Goal: Task Accomplishment & Management: Use online tool/utility

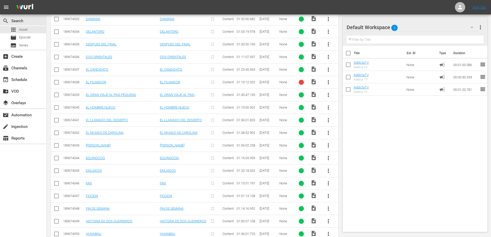
scroll to position [1233, 0]
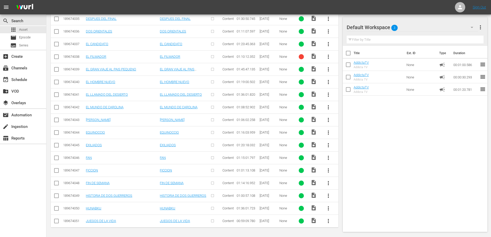
click at [397, 159] on div "Title Ext. ID Type Duration AddictaTV Addicta TV None campaign 00:01:00.586 reo…" at bounding box center [414, 138] width 145 height 184
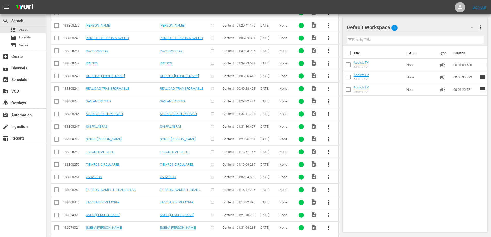
scroll to position [847, 0]
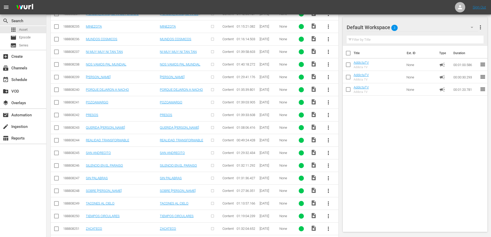
click at [371, 163] on div "Title Ext. ID Type Duration AddictaTV Addicta TV None campaign 00:01:00.586 reo…" at bounding box center [414, 138] width 145 height 184
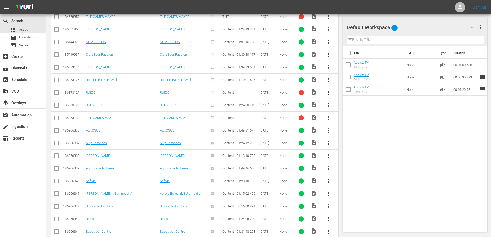
scroll to position [0, 0]
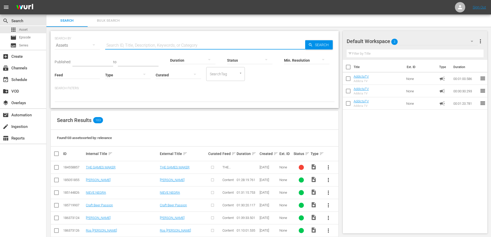
click at [136, 44] on input "text" at bounding box center [205, 45] width 200 height 12
paste input "FECHA DE CADUCIDAD"
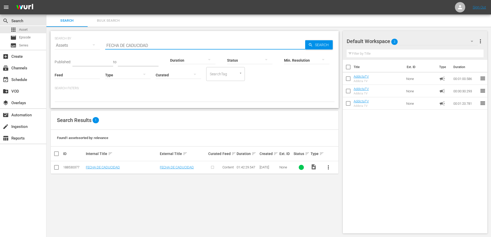
type input "FECHA DE CADUCIDAD"
click at [328, 167] on span "more_vert" at bounding box center [328, 167] width 6 height 6
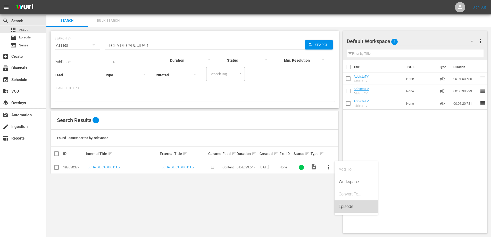
click at [346, 206] on div "Episode" at bounding box center [355, 206] width 35 height 12
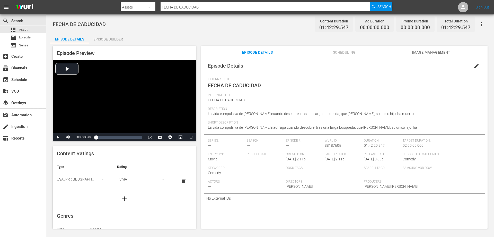
click at [112, 40] on div "Episode Builder" at bounding box center [108, 39] width 39 height 12
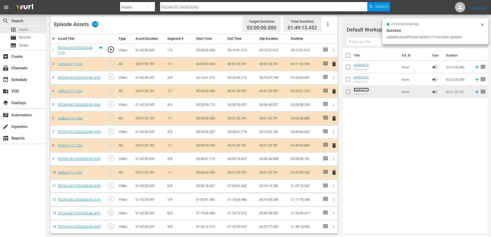
scroll to position [135, 0]
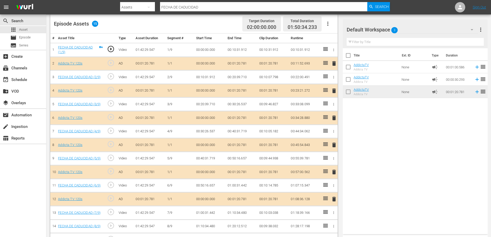
click at [333, 199] on span "delete" at bounding box center [334, 199] width 6 height 6
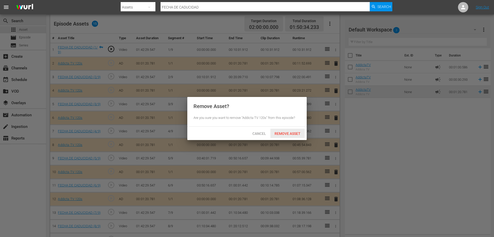
click at [287, 134] on span "Remove Asset" at bounding box center [288, 133] width 34 height 4
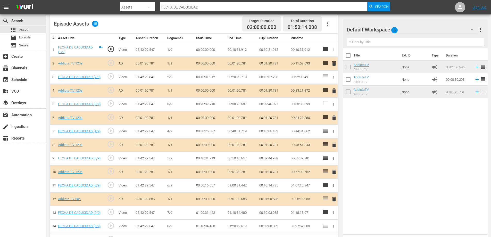
click at [334, 199] on span "delete" at bounding box center [334, 199] width 6 height 6
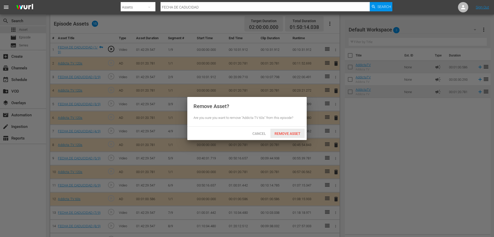
click at [296, 134] on span "Remove Asset" at bounding box center [288, 133] width 34 height 4
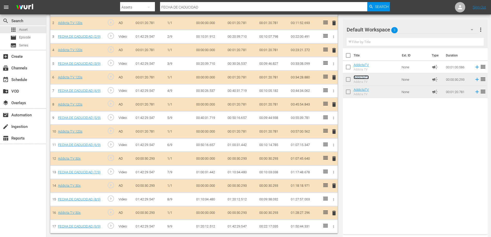
scroll to position [176, 0]
click at [334, 130] on span "delete" at bounding box center [334, 131] width 6 height 6
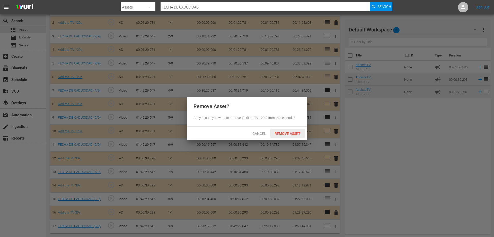
click at [290, 133] on span "Remove Asset" at bounding box center [288, 133] width 34 height 4
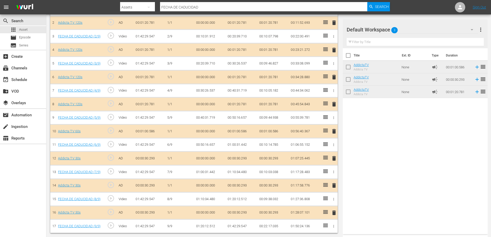
click at [334, 102] on span "delete" at bounding box center [334, 104] width 6 height 6
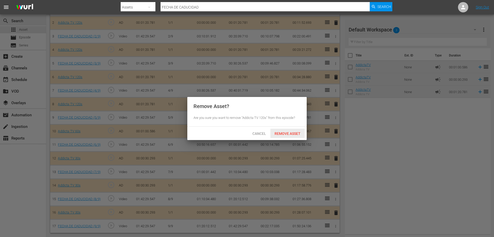
click at [280, 132] on span "Remove Asset" at bounding box center [288, 133] width 34 height 4
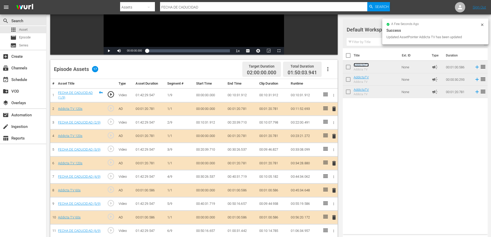
scroll to position [85, 0]
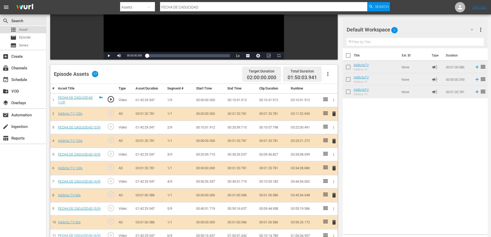
click at [24, 30] on span "Asset" at bounding box center [23, 29] width 8 height 5
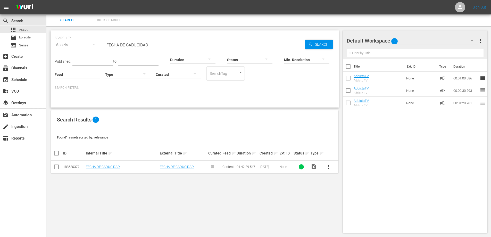
click at [115, 20] on span "Bulk Search" at bounding box center [108, 20] width 35 height 6
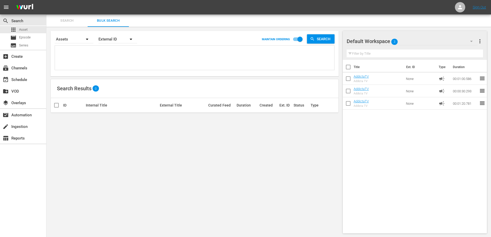
click at [74, 22] on span "Search" at bounding box center [66, 21] width 35 height 6
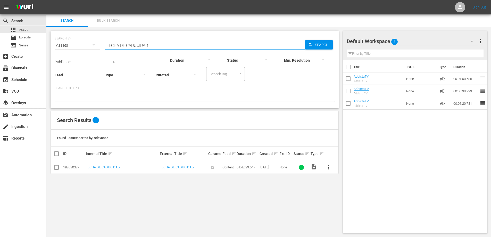
click at [126, 48] on input "FECHA DE CADUCIDAD" at bounding box center [205, 45] width 200 height 12
paste input "[PERSON_NAME]"
type input "[PERSON_NAME]"
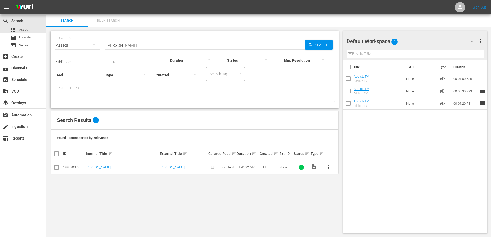
click at [327, 167] on span "more_vert" at bounding box center [328, 167] width 6 height 6
click at [344, 204] on div "Episode" at bounding box center [355, 206] width 35 height 12
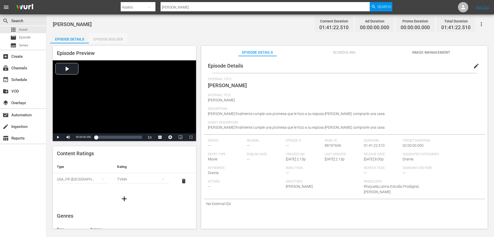
click at [108, 37] on div "Episode Builder" at bounding box center [108, 39] width 39 height 12
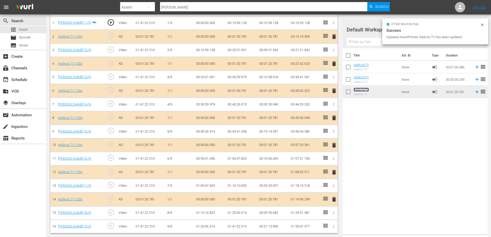
scroll to position [162, 0]
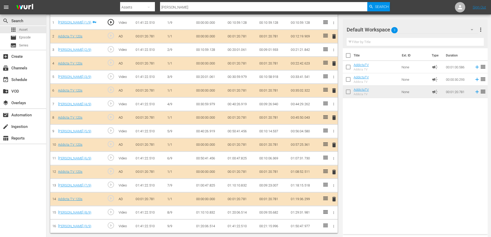
click at [333, 198] on span "delete" at bounding box center [334, 199] width 6 height 6
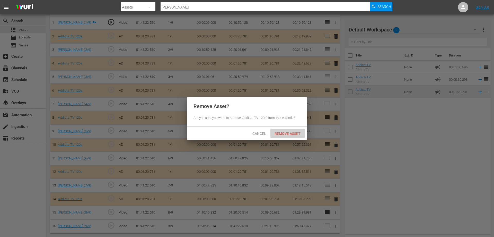
click at [284, 133] on span "Remove Asset" at bounding box center [288, 133] width 34 height 4
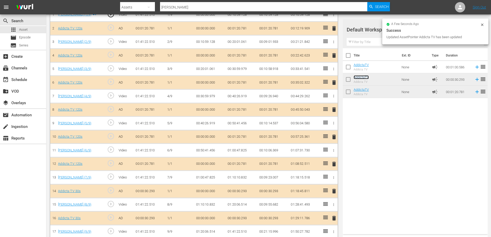
scroll to position [174, 0]
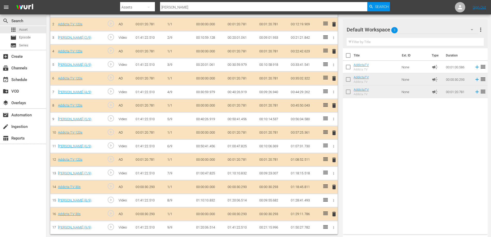
click at [334, 131] on span "delete" at bounding box center [334, 133] width 6 height 6
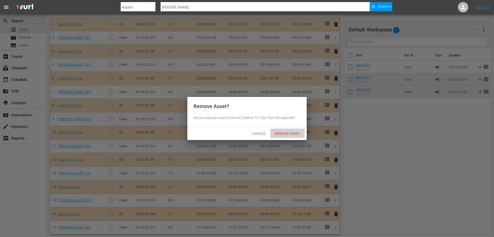
click at [293, 133] on span "Remove Asset" at bounding box center [288, 133] width 34 height 4
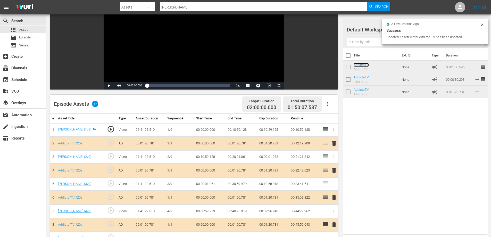
scroll to position [33, 0]
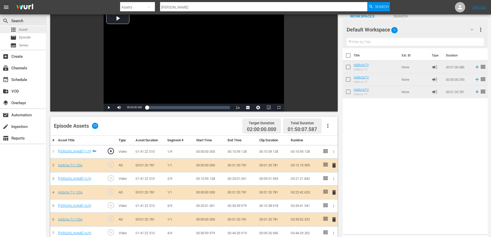
click at [23, 31] on span "Asset" at bounding box center [23, 29] width 8 height 5
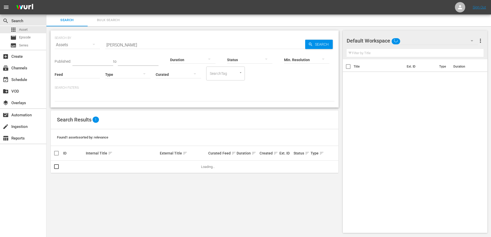
scroll to position [1, 0]
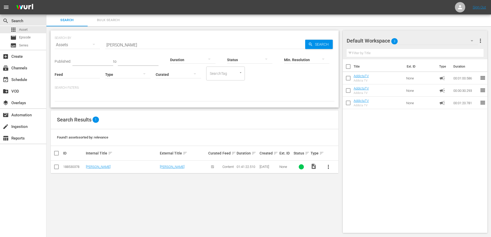
click at [115, 44] on input "[PERSON_NAME]" at bounding box center [205, 45] width 200 height 12
paste input "HASTA EL FIN DE LOS D?AS"
type input "HASTA EL FIN DE LOS D?AS"
click at [327, 167] on span "more_vert" at bounding box center [328, 167] width 6 height 6
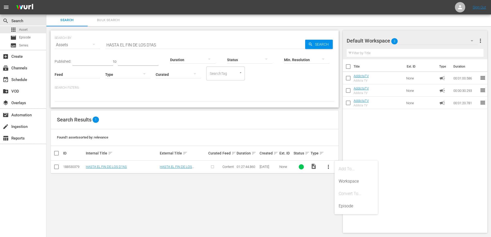
click at [406, 156] on div "Title Ext. ID Type Duration AddictaTV Addicta TV None campaign 00:01:00.586 reo…" at bounding box center [414, 144] width 145 height 171
click at [118, 165] on link "HASTA EL FIN DE LOS D?AS" at bounding box center [106, 167] width 41 height 4
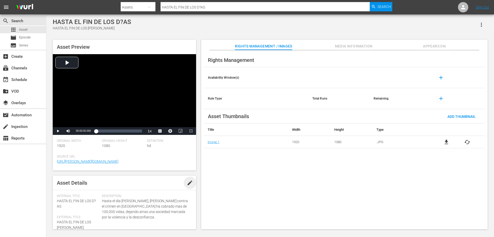
click at [187, 183] on span "edit" at bounding box center [190, 182] width 6 height 6
click at [237, 193] on div "Rights Management Availability Window(s) add Rule Type Total Runs Remaining add…" at bounding box center [344, 139] width 287 height 179
click at [83, 199] on span "HASTA EL FIN DE LOS D?AS" at bounding box center [76, 204] width 39 height 10
click at [96, 201] on span "HASTA EL FIN DE LOS D?AS" at bounding box center [76, 204] width 39 height 10
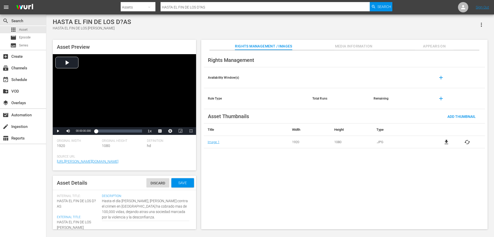
click at [96, 201] on span "HASTA EL FIN DE LOS D?AS" at bounding box center [76, 204] width 39 height 10
click at [94, 201] on span "HASTA EL FIN DE LOS D?AS" at bounding box center [76, 204] width 39 height 10
click at [95, 200] on span "HASTA EL FIN DE LOS D?AS" at bounding box center [76, 204] width 39 height 10
click at [322, 218] on div "Rights Management Availability Window(s) add Rule Type Total Runs Remaining add…" at bounding box center [344, 139] width 287 height 179
click at [122, 23] on div "HASTA EL FIN DE LOS D?AS" at bounding box center [92, 21] width 79 height 7
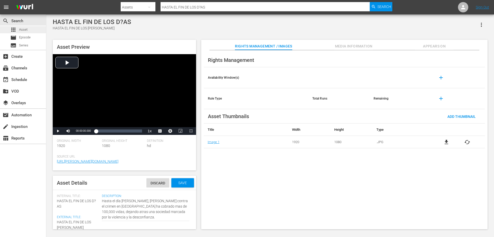
click at [18, 29] on div "apps Asset" at bounding box center [18, 29] width 17 height 7
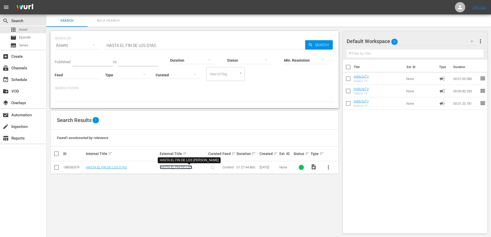
click at [182, 167] on link "HASTA EL FIN DE LOS [PERSON_NAME]" at bounding box center [176, 169] width 32 height 8
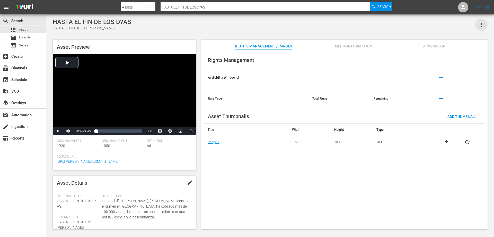
click at [483, 23] on icon "button" at bounding box center [482, 25] width 6 height 6
click at [399, 30] on div "HASTA EL FIN DE LOS D?AS HASTA EL FIN DE LOS [PERSON_NAME]" at bounding box center [270, 24] width 435 height 13
click at [188, 183] on span "edit" at bounding box center [190, 182] width 6 height 6
click at [95, 201] on span "HASTA EL FIN DE LOS D?AS" at bounding box center [76, 204] width 39 height 10
click at [97, 202] on div "Internal Title: HASTA EL FIN DE LOS D?AS" at bounding box center [78, 201] width 42 height 15
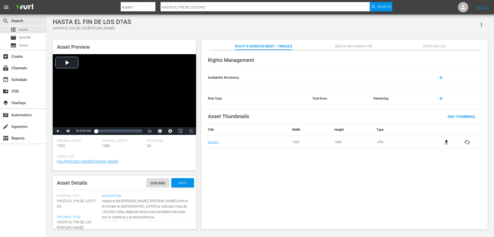
click at [252, 196] on div "Rights Management Availability Window(s) add Rule Type Total Runs Remaining add…" at bounding box center [344, 139] width 287 height 179
click at [258, 178] on div "Rights Management Availability Window(s) add Rule Type Total Runs Remaining add…" at bounding box center [344, 139] width 287 height 179
click at [23, 29] on span "Asset" at bounding box center [23, 29] width 8 height 5
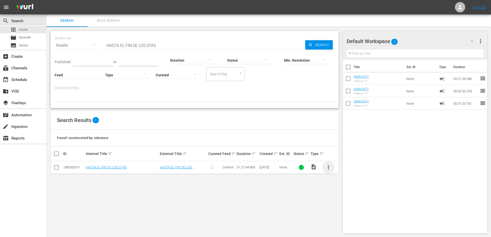
click at [328, 168] on span "more_vert" at bounding box center [328, 167] width 6 height 6
click at [350, 206] on div "Episode" at bounding box center [355, 206] width 35 height 12
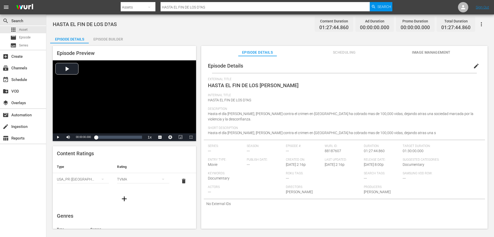
click at [245, 86] on span "HASTA EL FIN DE LOS [PERSON_NAME]" at bounding box center [253, 85] width 91 height 6
drag, startPoint x: 263, startPoint y: 85, endPoint x: 277, endPoint y: 88, distance: 14.4
click at [277, 88] on div "External Title HASTA EL FIN DE LOS [PERSON_NAME]" at bounding box center [344, 85] width 273 height 16
click at [474, 66] on span "edit" at bounding box center [477, 66] width 6 height 6
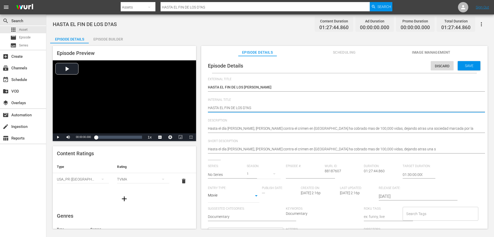
type textarea "HASTA EL FIN DE LOS [PERSON_NAME]"
type textarea "HASTA EL FIN DE LOS DAS"
type textarea "HASTA EL FIN DE LOS [PERSON_NAME]"
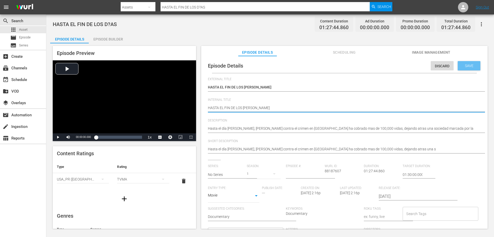
type textarea "HASTA EL FIN DE LOS [PERSON_NAME]"
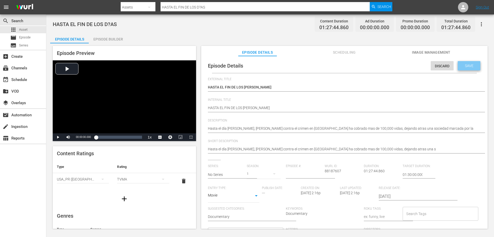
click at [463, 65] on span "Save" at bounding box center [469, 66] width 17 height 4
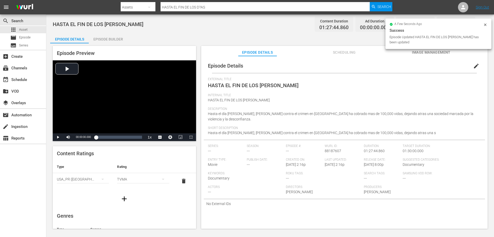
click at [102, 38] on div "Episode Builder" at bounding box center [108, 39] width 39 height 12
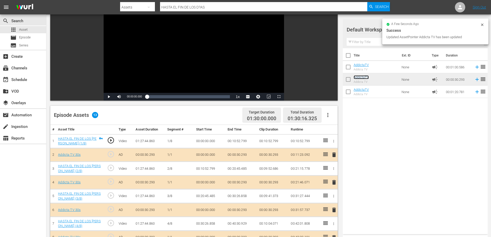
scroll to position [31, 0]
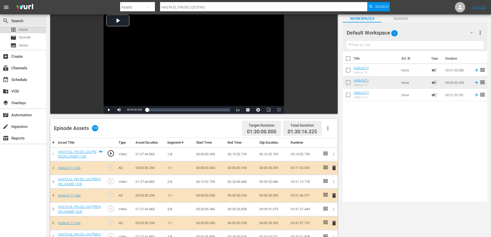
click at [22, 29] on span "Asset" at bounding box center [23, 29] width 8 height 5
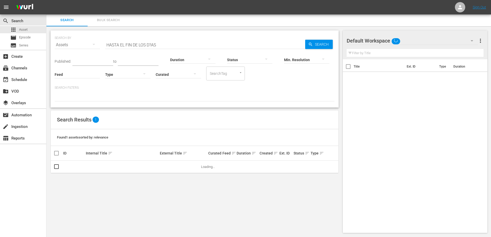
scroll to position [1, 0]
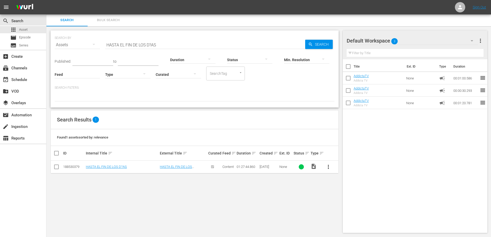
click at [113, 45] on input "HASTA EL FIN DE LOS D?AS" at bounding box center [205, 45] width 200 height 12
paste input "IJOS DE LA TRATA"
type input "HIJOS DE LA TRATA"
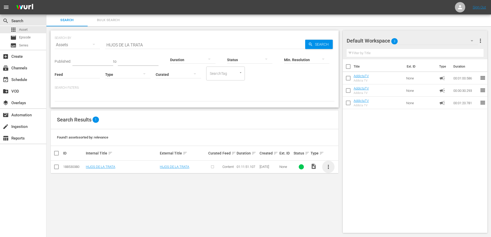
click at [329, 167] on span "more_vert" at bounding box center [328, 167] width 6 height 6
click at [343, 207] on div "Episode" at bounding box center [355, 206] width 35 height 12
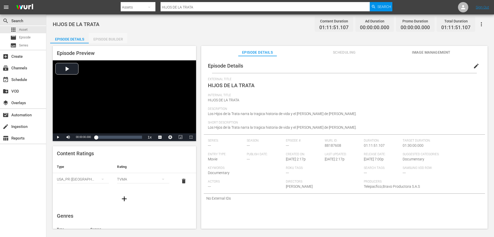
click at [112, 38] on div "Episode Builder" at bounding box center [108, 39] width 39 height 12
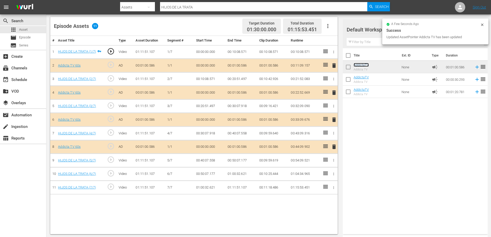
scroll to position [134, 0]
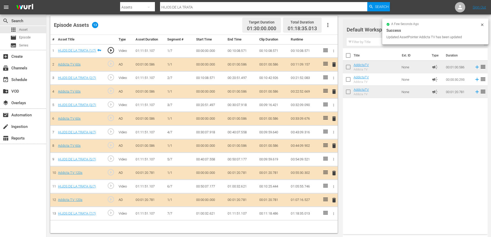
click at [333, 64] on span "delete" at bounding box center [334, 64] width 6 height 6
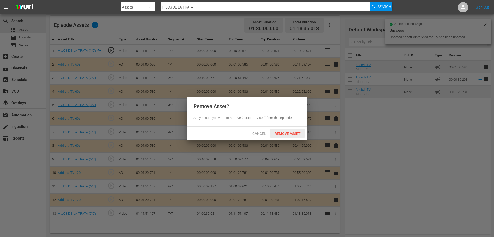
click at [278, 133] on span "Remove Asset" at bounding box center [288, 133] width 34 height 4
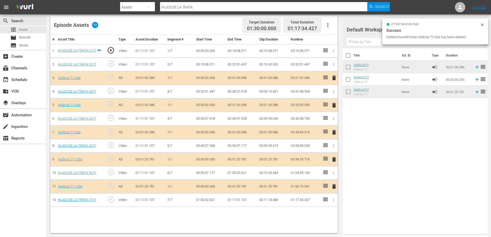
click at [333, 77] on span "delete" at bounding box center [334, 78] width 6 height 6
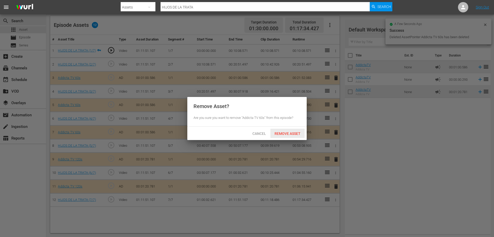
click at [287, 133] on span "Remove Asset" at bounding box center [288, 133] width 34 height 4
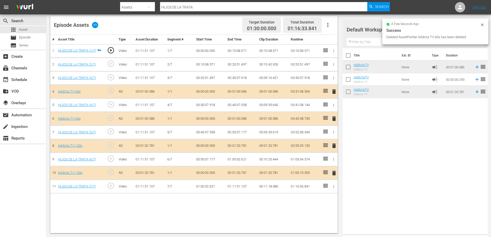
click at [333, 92] on span "delete" at bounding box center [334, 91] width 6 height 6
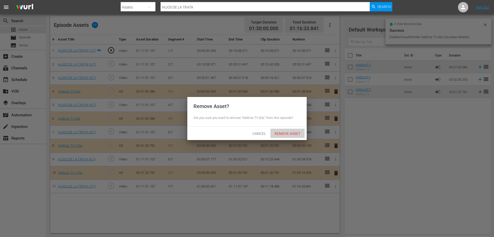
click at [279, 133] on span "Remove Asset" at bounding box center [288, 133] width 34 height 4
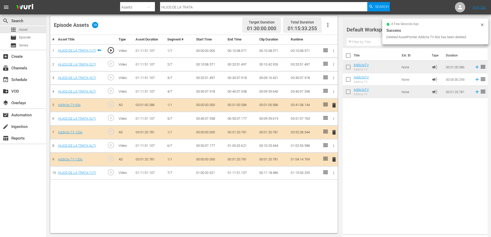
click at [334, 105] on span "delete" at bounding box center [334, 105] width 6 height 6
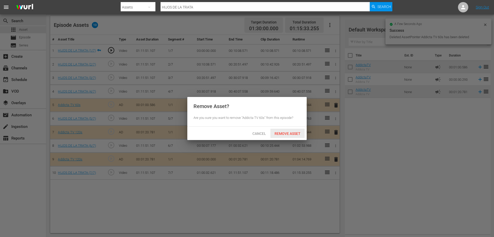
click at [292, 135] on span "Remove Asset" at bounding box center [288, 133] width 34 height 4
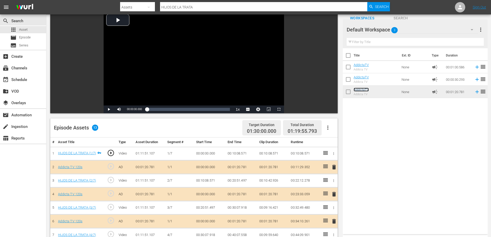
scroll to position [31, 0]
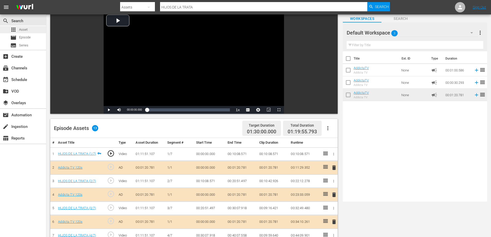
click at [23, 28] on span "Asset" at bounding box center [23, 29] width 8 height 5
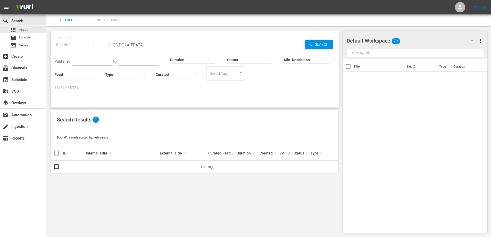
scroll to position [1, 0]
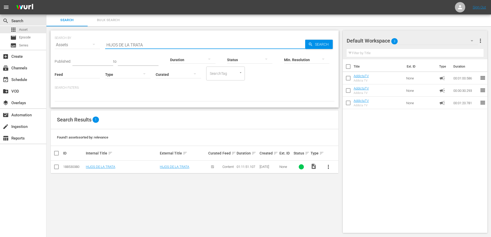
drag, startPoint x: 145, startPoint y: 43, endPoint x: 59, endPoint y: 43, distance: 86.5
click at [59, 43] on div "SEARCH BY Search By Assets Search ID, Title, Description, Keywords, or Category…" at bounding box center [195, 41] width 280 height 19
paste input "UACHICOLERO"
type input "HUACHICOLERO"
click at [328, 166] on span "more_vert" at bounding box center [328, 167] width 6 height 6
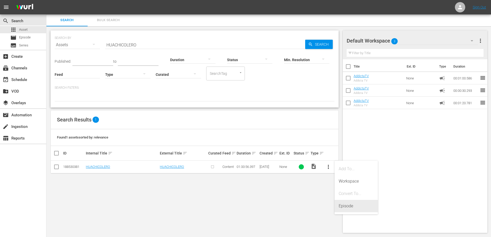
click at [349, 208] on div "Episode" at bounding box center [355, 206] width 35 height 12
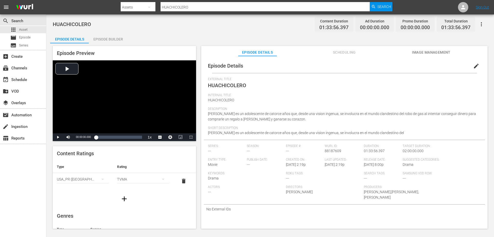
click at [109, 37] on div "Episode Builder" at bounding box center [108, 39] width 39 height 12
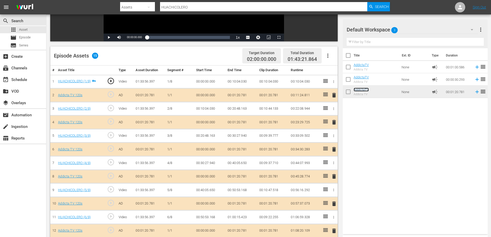
scroll to position [97, 0]
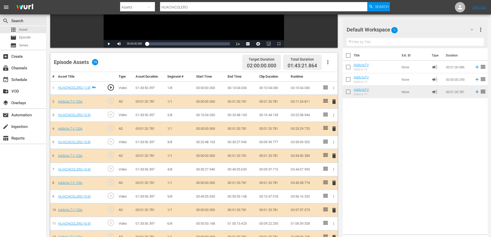
click at [335, 101] on span "delete" at bounding box center [334, 101] width 6 height 6
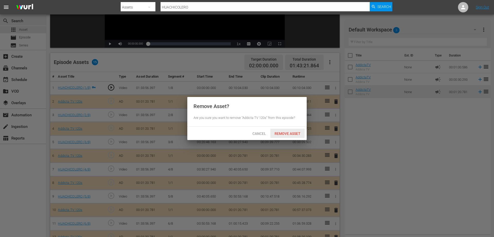
click at [285, 134] on span "Remove Asset" at bounding box center [288, 133] width 34 height 4
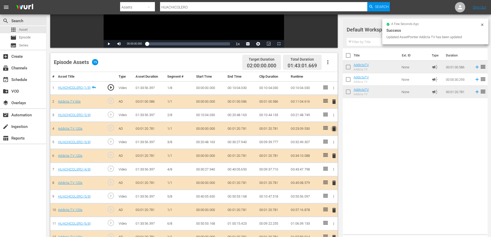
click at [334, 128] on span "delete" at bounding box center [334, 128] width 6 height 6
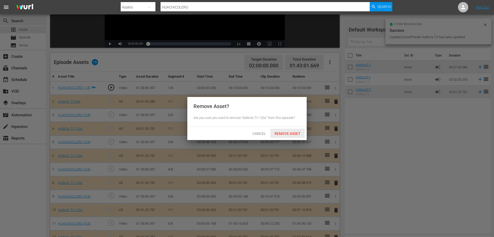
click at [286, 134] on span "Remove Asset" at bounding box center [288, 133] width 34 height 4
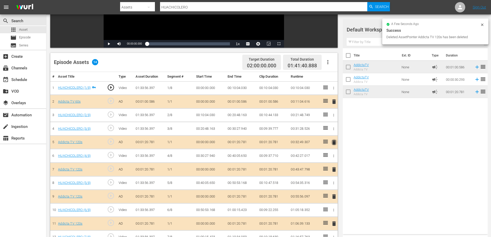
click at [333, 142] on span "delete" at bounding box center [334, 142] width 6 height 6
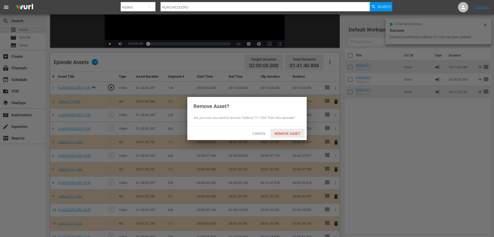
click at [291, 135] on div "Remove Asset" at bounding box center [288, 133] width 34 height 10
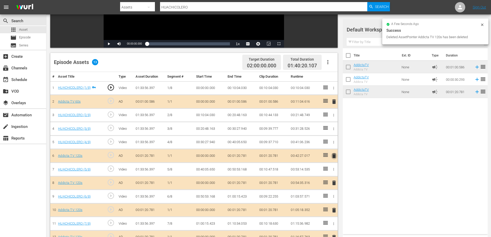
click at [333, 156] on span "delete" at bounding box center [334, 155] width 6 height 6
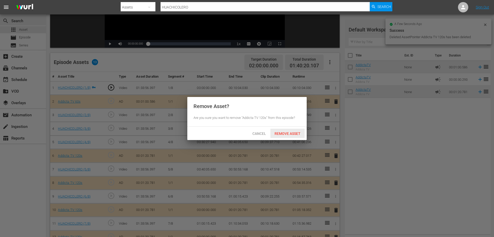
click at [286, 132] on span "Remove Asset" at bounding box center [288, 133] width 34 height 4
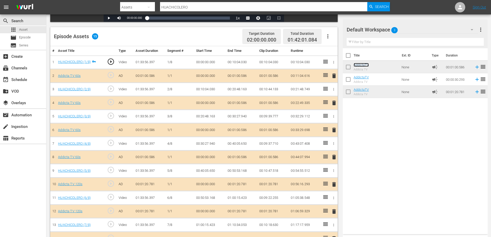
scroll to position [149, 0]
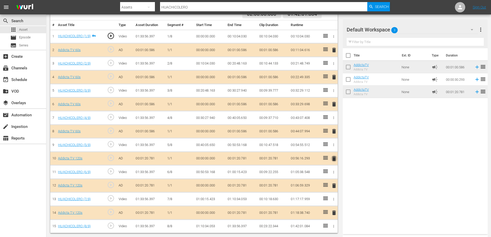
click at [334, 159] on span "delete" at bounding box center [334, 158] width 6 height 6
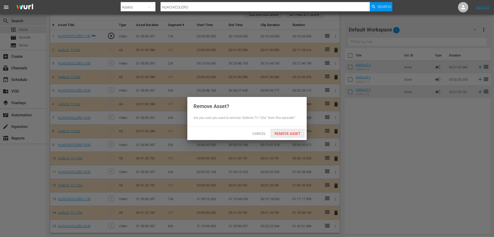
click at [285, 132] on span "Remove Asset" at bounding box center [288, 133] width 34 height 4
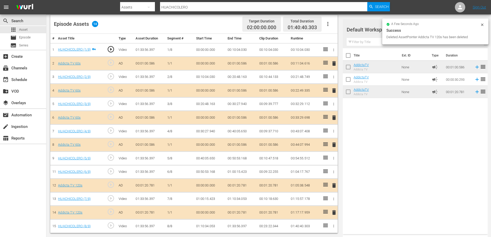
scroll to position [135, 0]
click at [333, 185] on span "delete" at bounding box center [334, 185] width 6 height 6
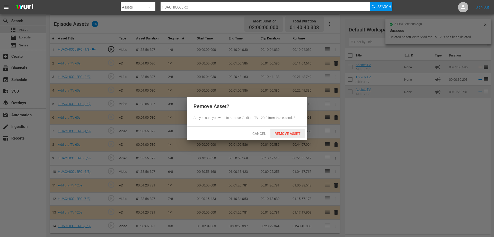
click at [289, 131] on span "Remove Asset" at bounding box center [288, 133] width 34 height 4
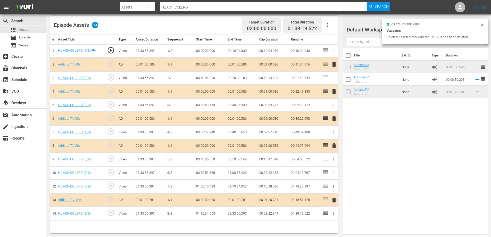
scroll to position [134, 0]
click at [334, 200] on span "delete" at bounding box center [334, 200] width 6 height 6
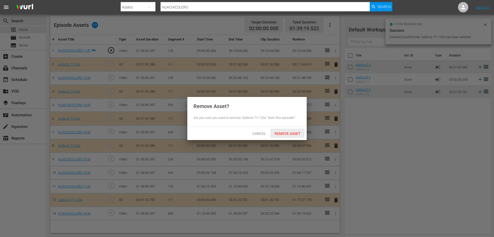
click at [283, 134] on span "Remove Asset" at bounding box center [288, 133] width 34 height 4
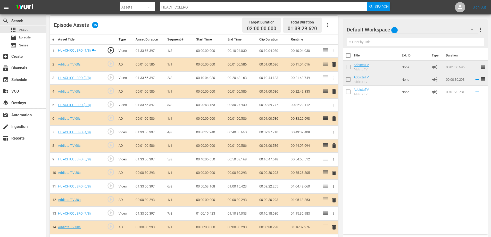
click at [334, 91] on span "delete" at bounding box center [334, 91] width 6 height 6
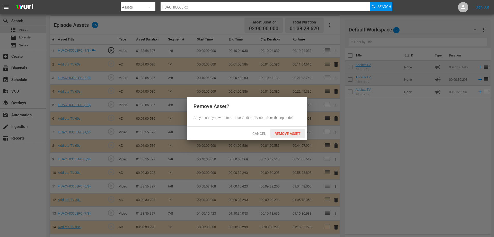
click at [281, 134] on span "Remove Asset" at bounding box center [288, 133] width 34 height 4
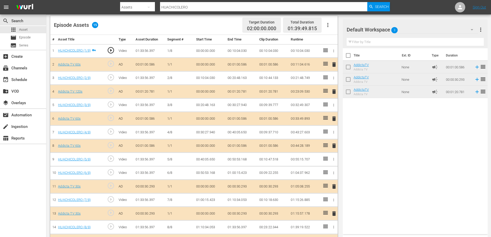
click at [333, 63] on span "delete" at bounding box center [334, 64] width 6 height 6
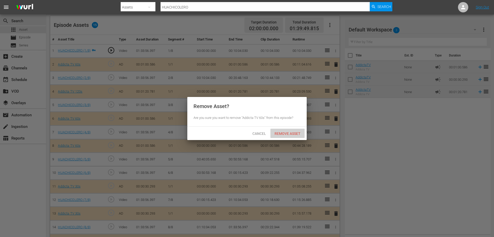
click at [284, 133] on span "Remove Asset" at bounding box center [288, 133] width 34 height 4
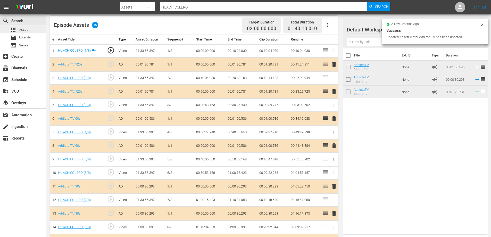
click at [23, 27] on span "Asset" at bounding box center [23, 29] width 8 height 5
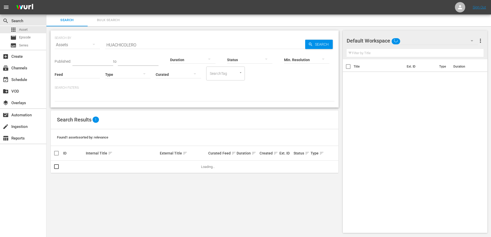
scroll to position [1, 0]
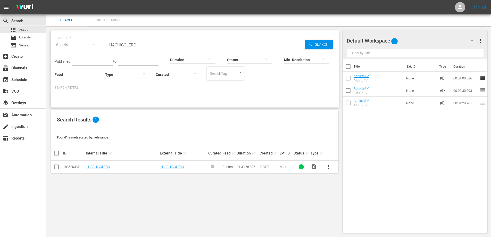
click at [121, 45] on input "HUACHICOLERO" at bounding box center [205, 45] width 200 height 12
paste input "EN DONDE ESTAN LOS LADRONES"
type input "EN DONDE ESTAN LOS LADRONES"
click at [23, 37] on span "Episode" at bounding box center [25, 37] width 12 height 5
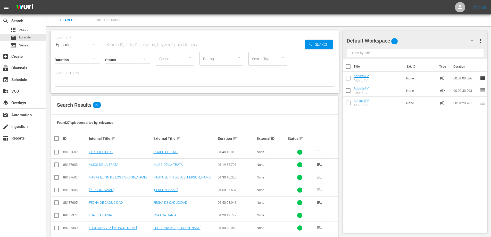
click at [124, 44] on input "text" at bounding box center [205, 45] width 200 height 12
paste input "EN DONDE ESTAN LOS LADRONES"
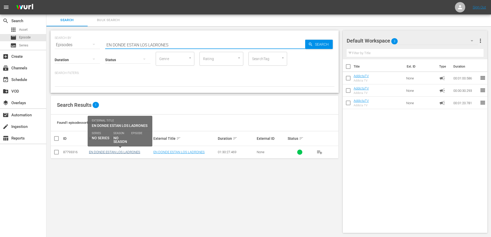
type input "EN DONDE ESTAN LOS LADRONES"
click at [123, 152] on link "EN DONDE ESTAN LOS LADRONES" at bounding box center [114, 152] width 51 height 4
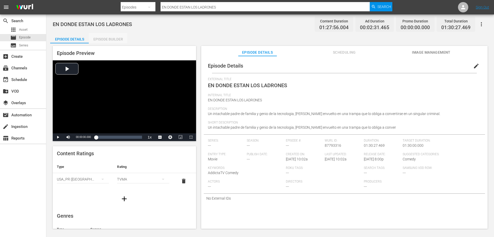
click at [115, 39] on div "Episode Builder" at bounding box center [108, 39] width 39 height 12
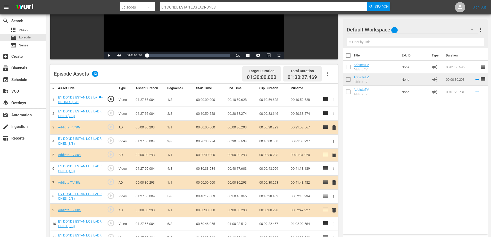
scroll to position [31, 0]
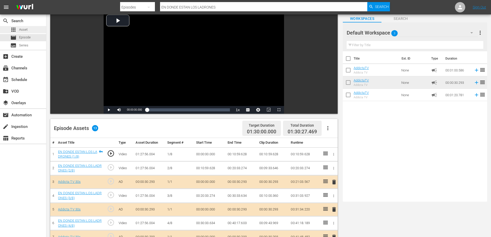
click at [23, 30] on span "Asset" at bounding box center [23, 29] width 8 height 5
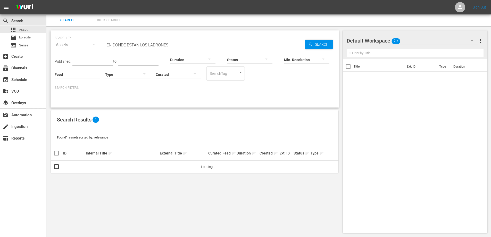
scroll to position [1, 0]
